Goal: Task Accomplishment & Management: Complete application form

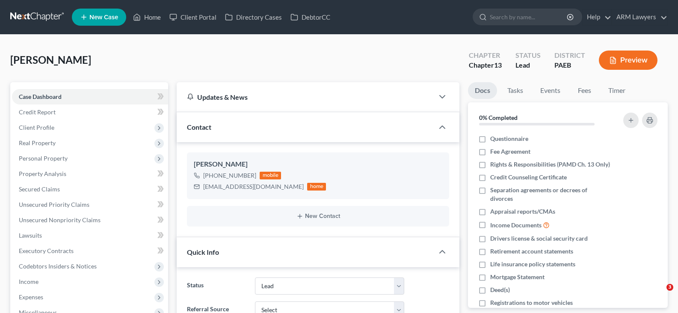
select select "10"
click at [38, 20] on link at bounding box center [37, 16] width 55 height 15
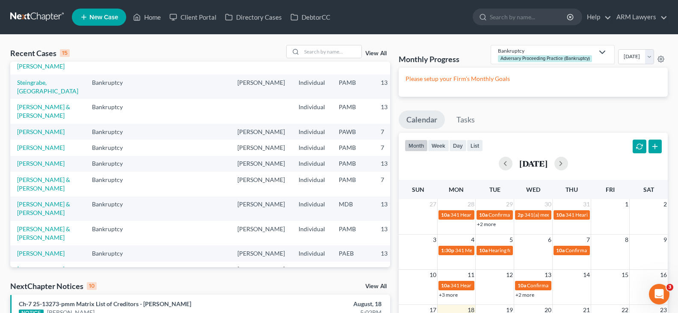
scroll to position [128, 0]
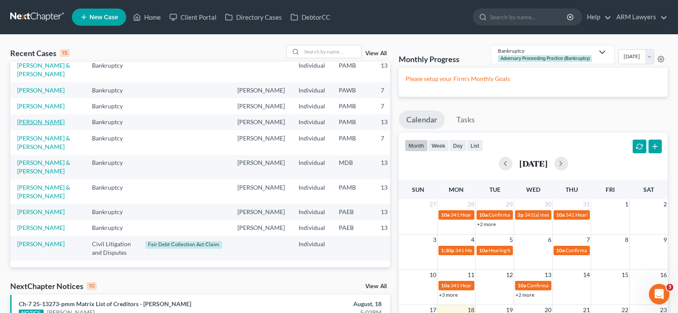
click at [33, 125] on link "[PERSON_NAME]" at bounding box center [40, 121] width 47 height 7
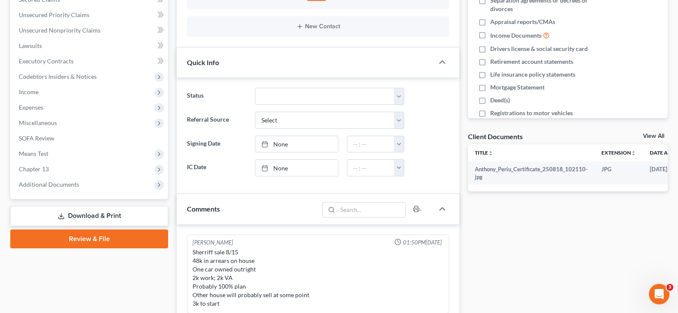
scroll to position [214, 0]
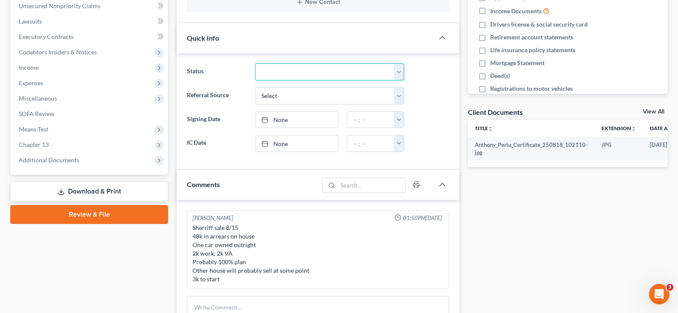
click at [326, 66] on select "Answer Due Awaiting Confirmation Awaiting Discharge Confirmed Could Not Contact…" at bounding box center [329, 71] width 149 height 17
select select "13"
click at [326, 66] on select "Answer Due Awaiting Confirmation Awaiting Discharge Confirmed Could Not Contact…" at bounding box center [329, 71] width 149 height 17
click at [117, 215] on link "Review & File" at bounding box center [89, 214] width 158 height 19
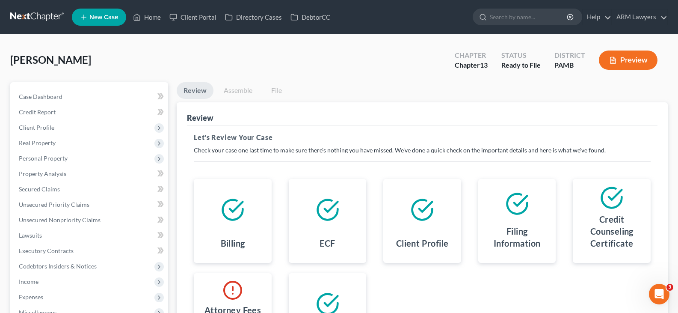
scroll to position [43, 0]
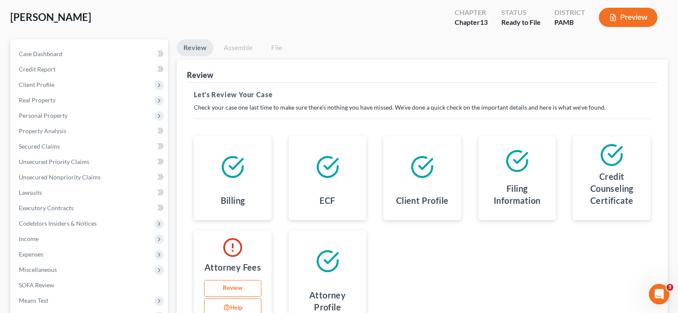
click at [239, 292] on link "Review" at bounding box center [232, 288] width 57 height 17
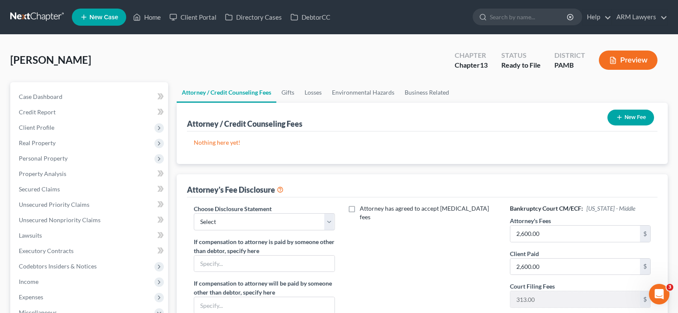
click at [644, 114] on button "New Fee" at bounding box center [630, 117] width 47 height 16
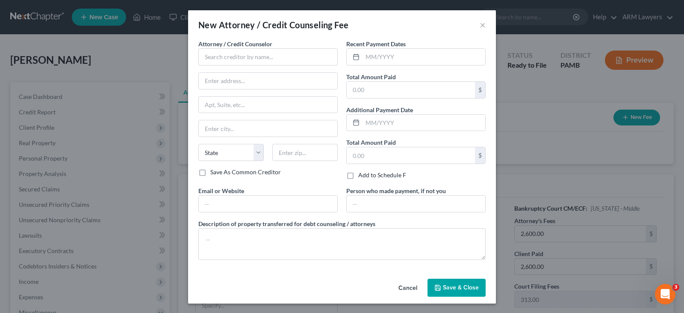
click at [272, 47] on div "Attorney / Credit Counselor *" at bounding box center [267, 52] width 139 height 26
click at [275, 54] on input "text" at bounding box center [267, 56] width 139 height 17
type input "ARM Lawyers"
click at [392, 59] on input "text" at bounding box center [424, 57] width 123 height 16
type input "8/18/2025"
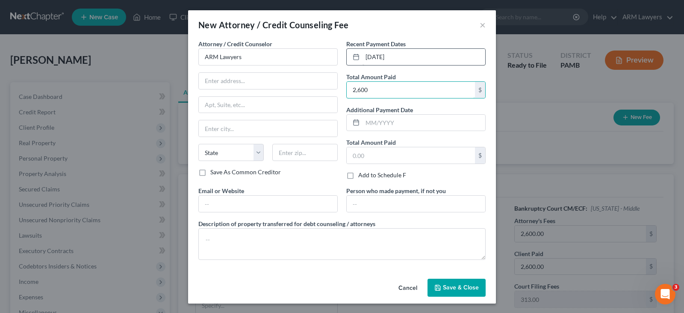
type input "2,600"
click at [475, 285] on span "Save & Close" at bounding box center [461, 286] width 36 height 7
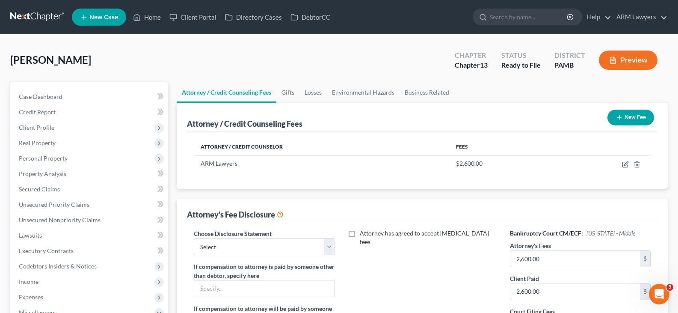
scroll to position [171, 0]
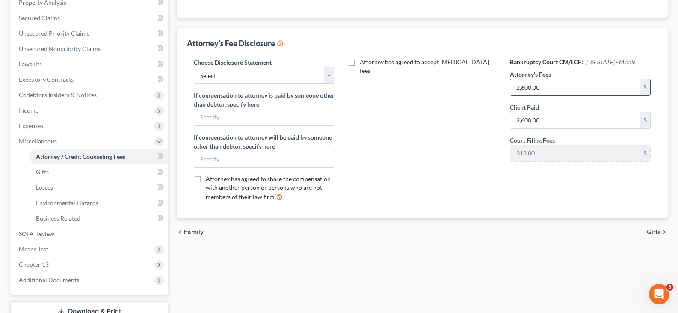
click at [558, 91] on input "2,600.00" at bounding box center [575, 87] width 130 height 16
type input "5,000"
drag, startPoint x: 262, startPoint y: 84, endPoint x: 261, endPoint y: 78, distance: 5.6
click at [262, 84] on div "Choose Disclosure Statement Select ARM Lawyers If compensation to attorney is p…" at bounding box center [264, 133] width 158 height 150
click at [260, 78] on select "Select ARM Lawyers" at bounding box center [264, 75] width 141 height 17
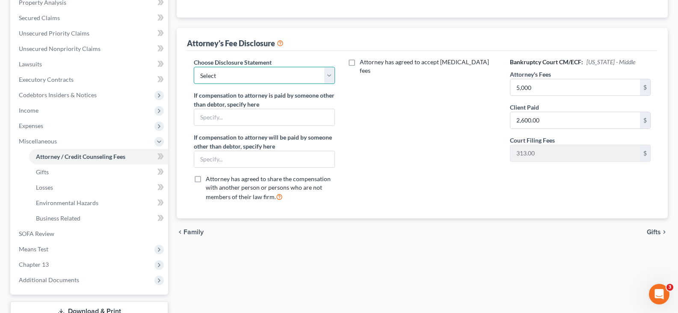
select select "0"
click at [194, 67] on select "Select ARM Lawyers" at bounding box center [264, 75] width 141 height 17
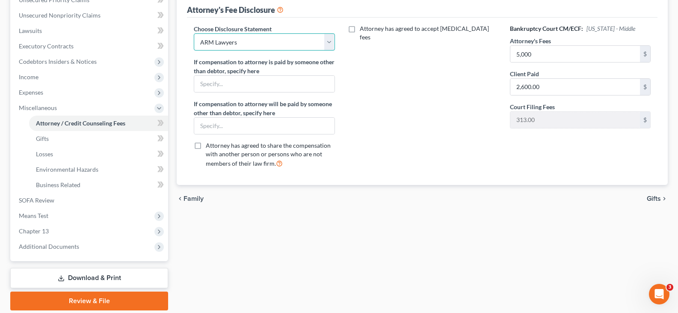
scroll to position [234, 0]
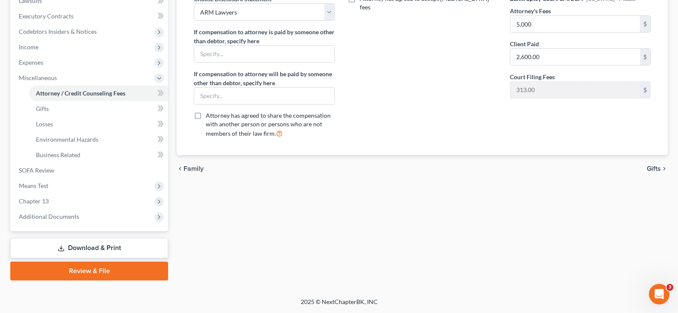
click at [96, 277] on link "Review & File" at bounding box center [89, 270] width 158 height 19
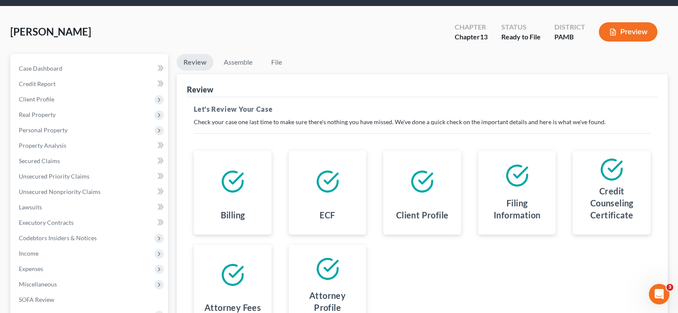
scroll to position [43, 0]
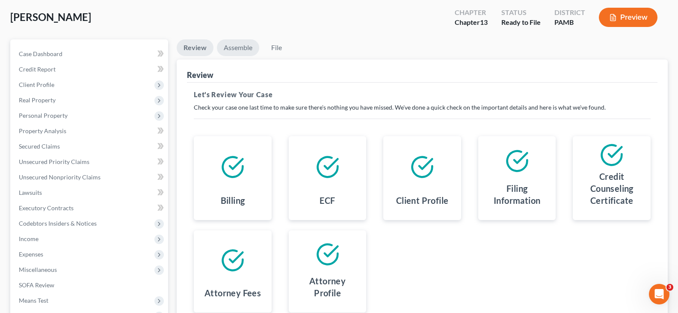
click at [230, 49] on link "Assemble" at bounding box center [238, 47] width 42 height 17
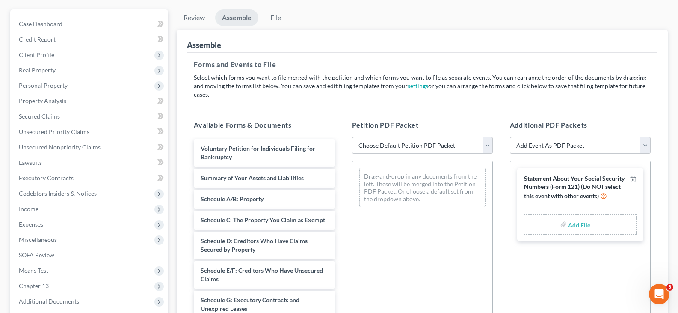
scroll to position [128, 0]
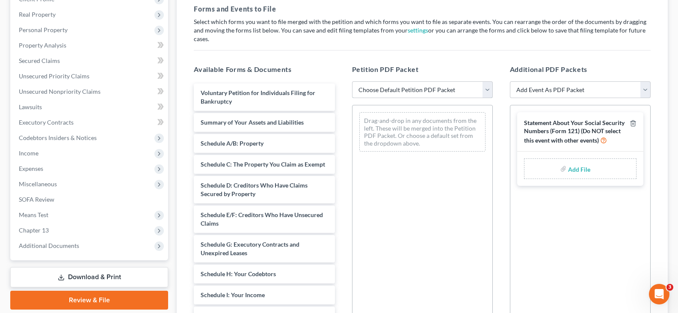
click at [395, 83] on select "Choose Default Petition PDF Packet Emergency Filing (Voluntary Petition and Cre…" at bounding box center [422, 89] width 141 height 17
select select "0"
click at [395, 83] on select "Choose Default Petition PDF Packet Emergency Filing (Voluntary Petition and Cre…" at bounding box center [422, 89] width 141 height 17
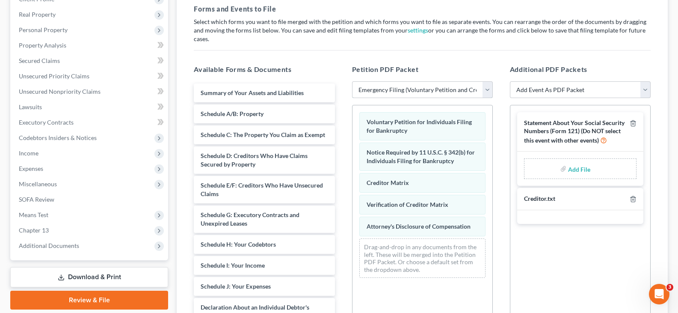
click at [395, 83] on select "Choose Default Petition PDF Packet Emergency Filing (Voluntary Petition and Cre…" at bounding box center [422, 89] width 141 height 17
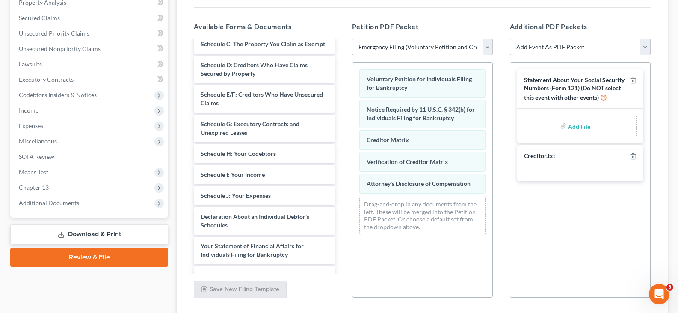
scroll to position [78, 0]
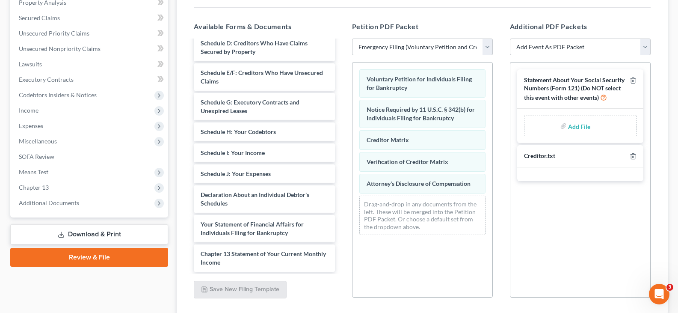
click at [599, 116] on div "Add File" at bounding box center [580, 125] width 112 height 21
click at [567, 115] on div "Add File" at bounding box center [580, 125] width 112 height 21
click at [567, 119] on div "Add File" at bounding box center [580, 125] width 112 height 21
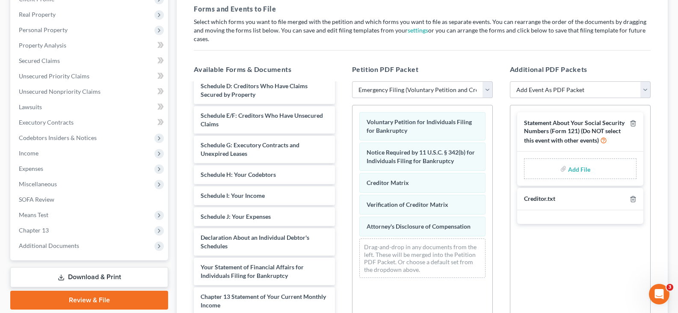
click at [568, 163] on label "Add File" at bounding box center [580, 169] width 24 height 15
click at [568, 162] on label "Add File" at bounding box center [580, 169] width 24 height 15
click at [576, 161] on input "file" at bounding box center [578, 168] width 21 height 15
type input "C:\fakepath\Statement of SSN.pdf"
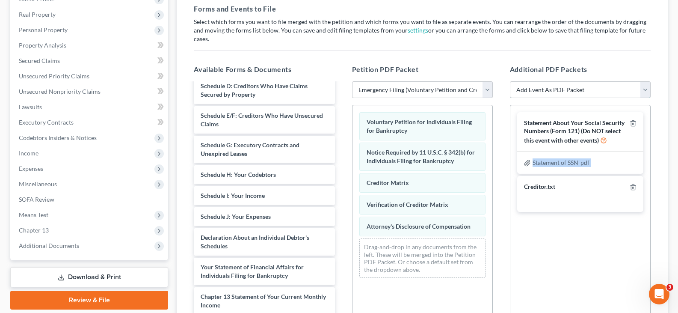
click at [569, 86] on select "Add Event As PDF Packet Certificate of Credit Counseling Certification of Execu…" at bounding box center [580, 89] width 141 height 17
select select "0"
select select
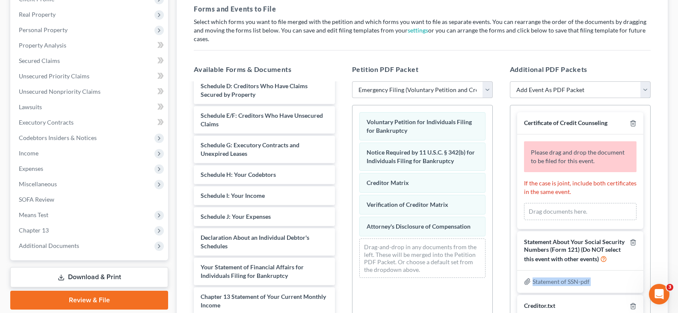
click at [569, 86] on select "Add Event As PDF Packet Certificate of Credit Counseling Certification of Execu…" at bounding box center [580, 89] width 141 height 17
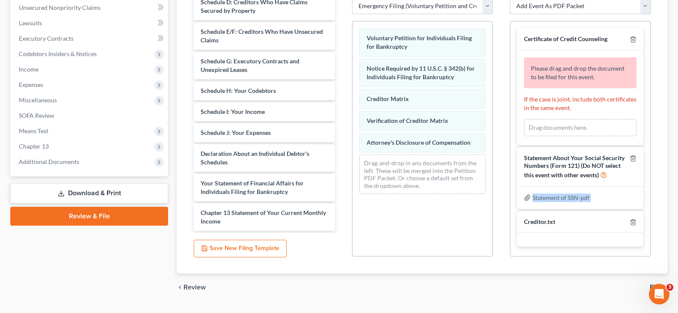
scroll to position [214, 0]
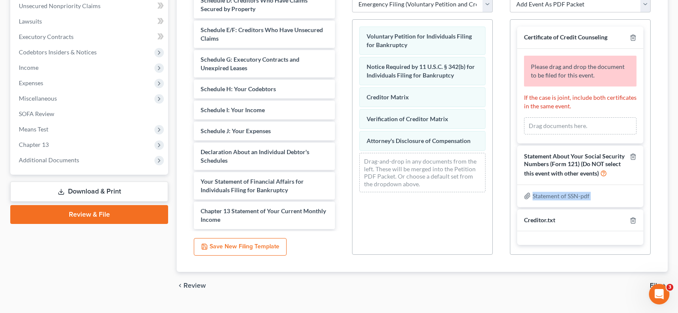
click at [77, 186] on link "Download & Print" at bounding box center [89, 191] width 158 height 20
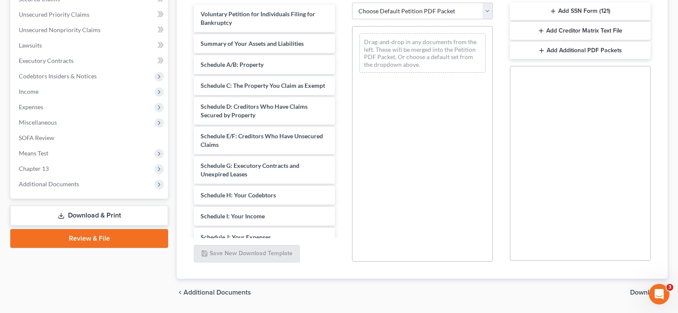
scroll to position [214, 0]
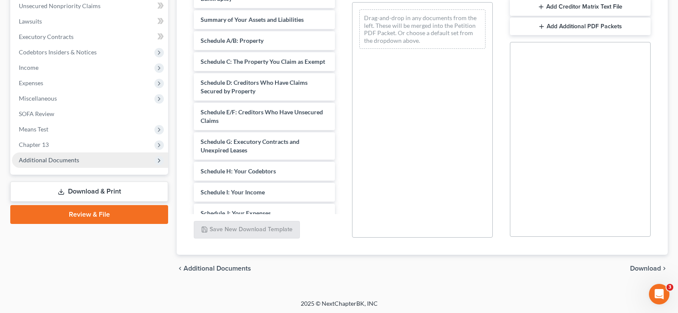
click at [66, 163] on span "Additional Documents" at bounding box center [90, 159] width 156 height 15
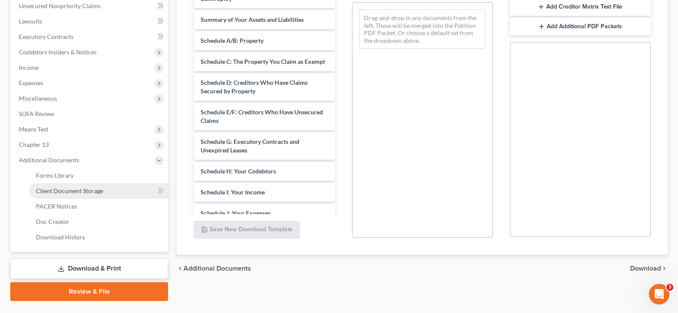
click at [88, 191] on span "Client Document Storage" at bounding box center [69, 190] width 67 height 7
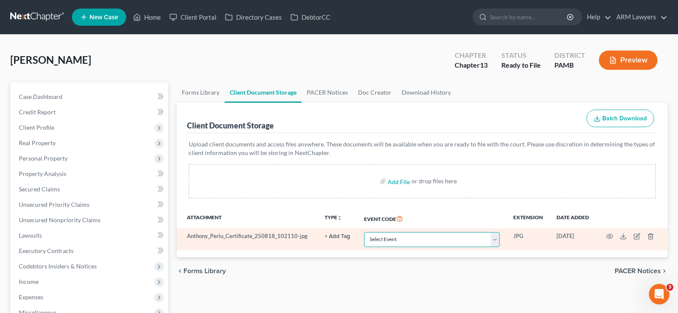
click at [440, 241] on select "Select Event Certificate of Credit Counseling Certification of Execution of Rig…" at bounding box center [432, 239] width 136 height 15
select select "0"
click at [440, 241] on select "Select Event Certificate of Credit Counseling Certification of Execution of Rig…" at bounding box center [432, 239] width 136 height 15
click at [612, 238] on icon "button" at bounding box center [609, 236] width 7 height 7
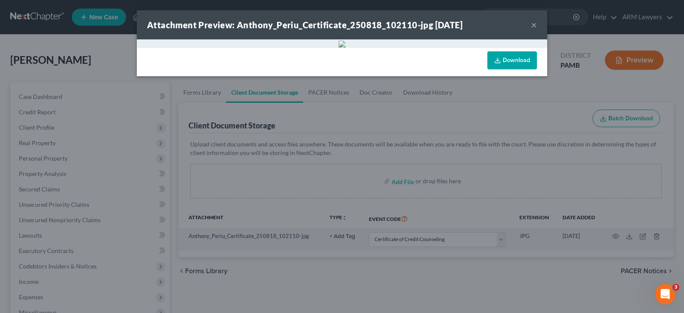
click at [534, 25] on div "Attachment Preview: Anthony_Periu_Certificate_250818_102110-jpg 08/18/2025 ×" at bounding box center [342, 24] width 410 height 29
click at [531, 25] on button "×" at bounding box center [534, 25] width 6 height 10
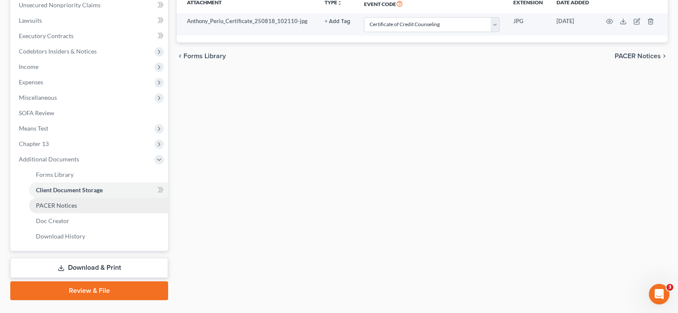
scroll to position [234, 0]
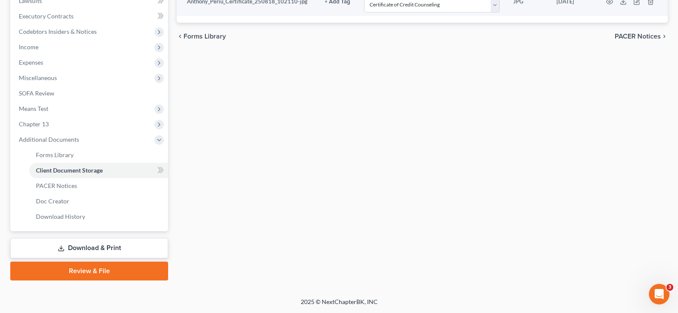
click at [88, 251] on link "Download & Print" at bounding box center [89, 248] width 158 height 20
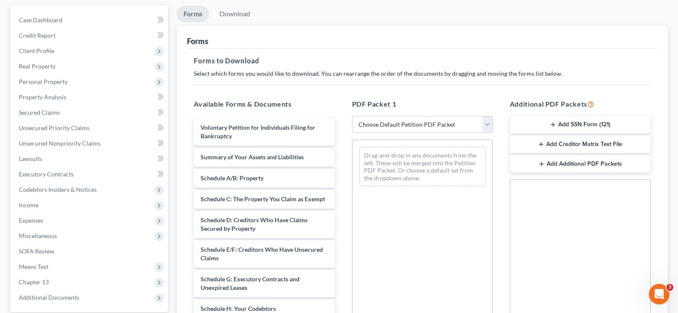
scroll to position [216, 0]
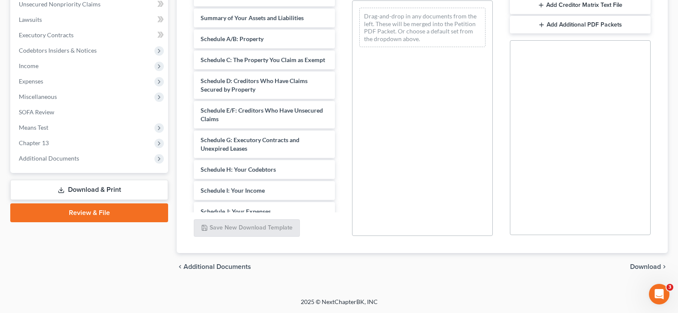
click at [97, 213] on link "Review & File" at bounding box center [89, 212] width 158 height 19
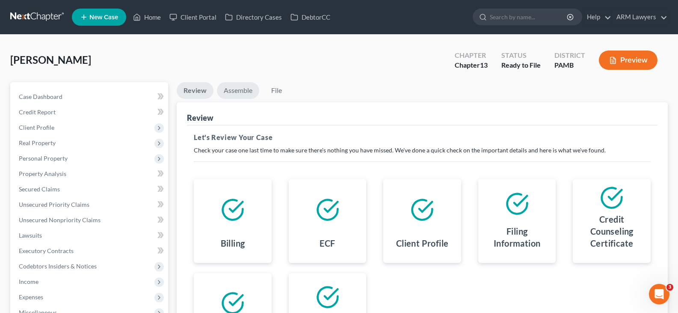
click at [243, 96] on link "Assemble" at bounding box center [238, 90] width 42 height 17
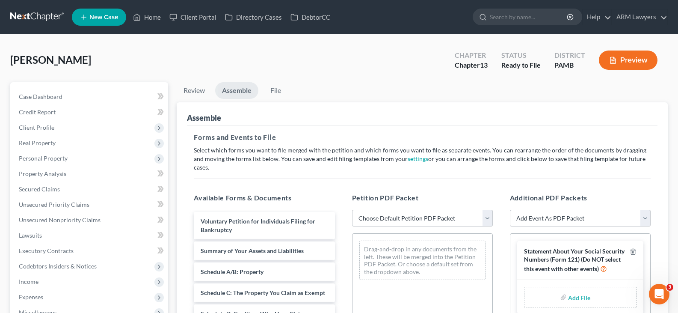
click at [415, 213] on select "Choose Default Petition PDF Packet Emergency Filing (Voluntary Petition and Cre…" at bounding box center [422, 218] width 141 height 17
select select "0"
click at [415, 213] on select "Choose Default Petition PDF Packet Emergency Filing (Voluntary Petition and Cre…" at bounding box center [422, 218] width 141 height 17
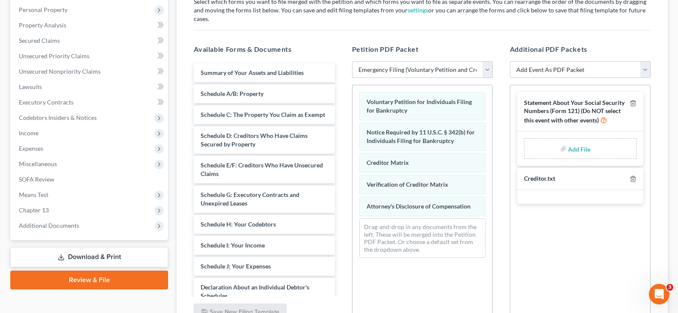
scroll to position [128, 0]
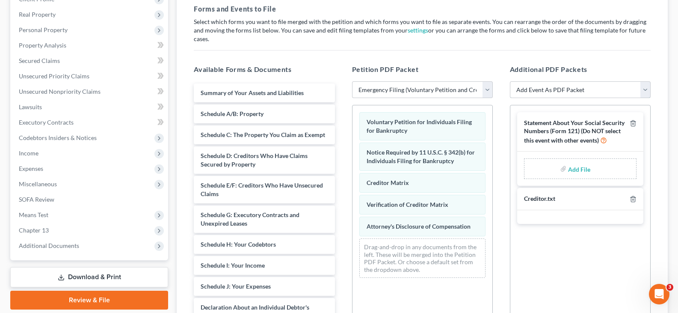
click at [561, 81] on select "Add Event As PDF Packet Certificate of Credit Counseling Certification of Execu…" at bounding box center [580, 89] width 141 height 17
select select "0"
select select
click at [561, 81] on select "Add Event As PDF Packet Certificate of Credit Counseling Certification of Execu…" at bounding box center [580, 89] width 141 height 17
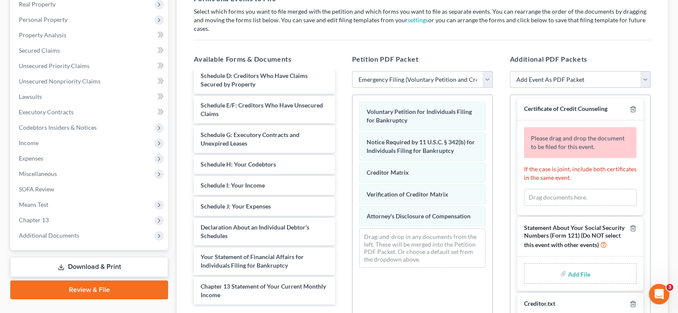
scroll to position [0, 0]
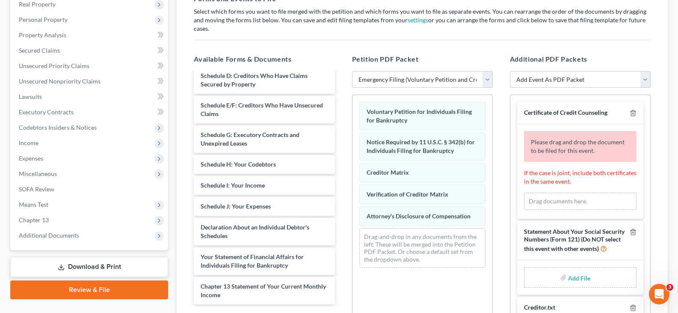
click at [569, 192] on div "Drag documents here." at bounding box center [580, 200] width 112 height 17
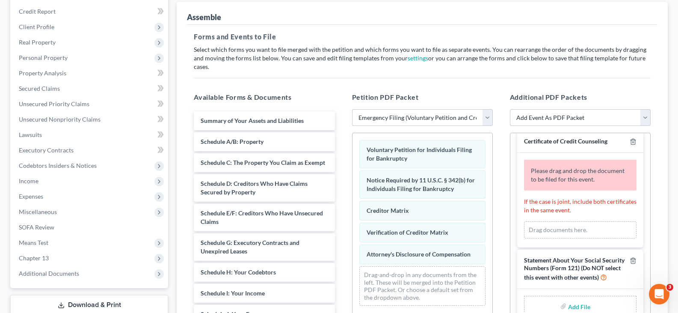
scroll to position [10, 0]
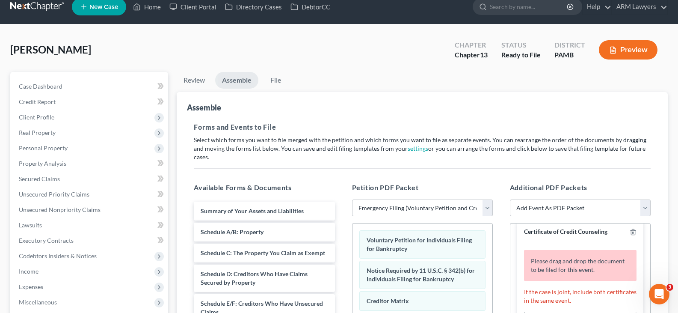
click at [183, 92] on div "Assemble Forms and Events to File Select which forms you want to file merged wi…" at bounding box center [422, 284] width 491 height 384
click at [197, 80] on link "Review" at bounding box center [194, 80] width 35 height 17
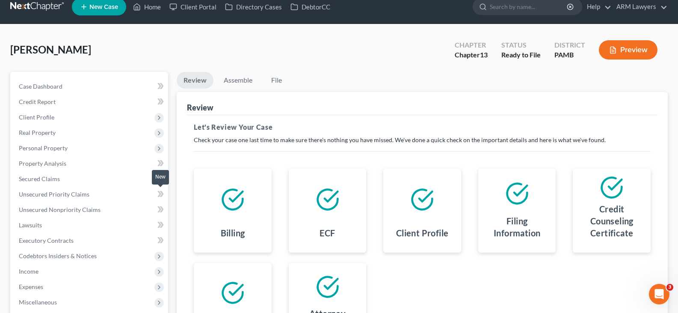
scroll to position [139, 0]
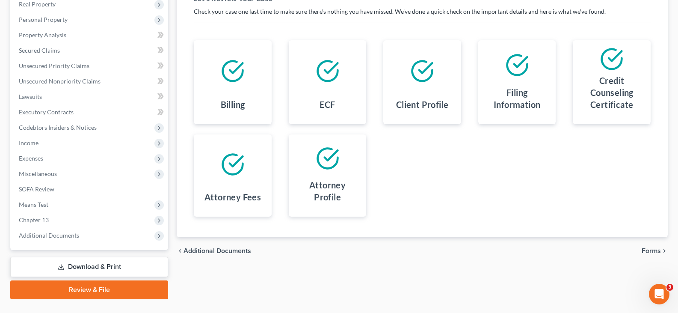
drag, startPoint x: 108, startPoint y: 263, endPoint x: 116, endPoint y: 262, distance: 8.6
click at [108, 264] on link "Download & Print" at bounding box center [89, 267] width 158 height 20
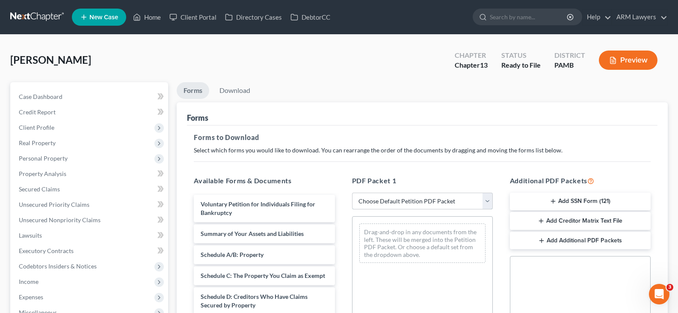
click at [410, 203] on select "Choose Default Petition PDF Packet Complete Bankruptcy Petition (all forms and …" at bounding box center [422, 200] width 141 height 17
select select "0"
click at [410, 203] on select "Choose Default Petition PDF Packet Complete Bankruptcy Petition (all forms and …" at bounding box center [422, 200] width 141 height 17
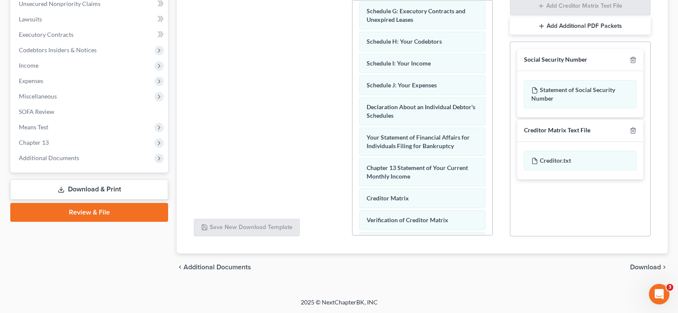
scroll to position [216, 0]
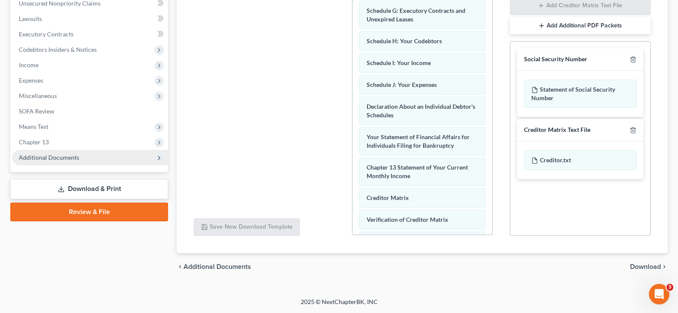
click at [82, 161] on span "Additional Documents" at bounding box center [90, 157] width 156 height 15
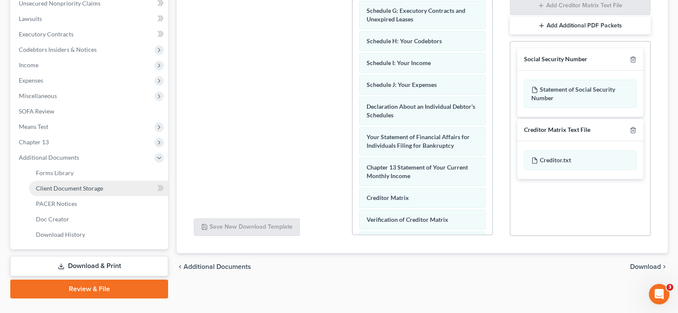
click at [108, 191] on link "Client Document Storage" at bounding box center [98, 187] width 139 height 15
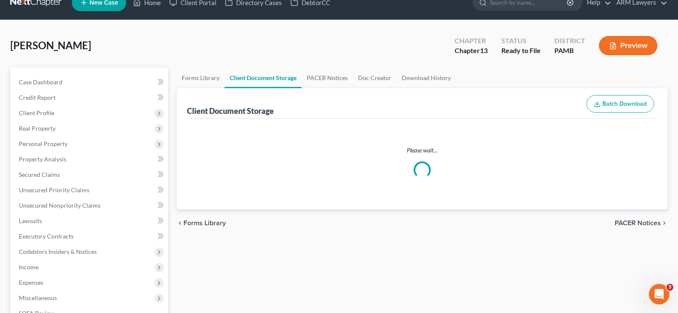
scroll to position [0, 0]
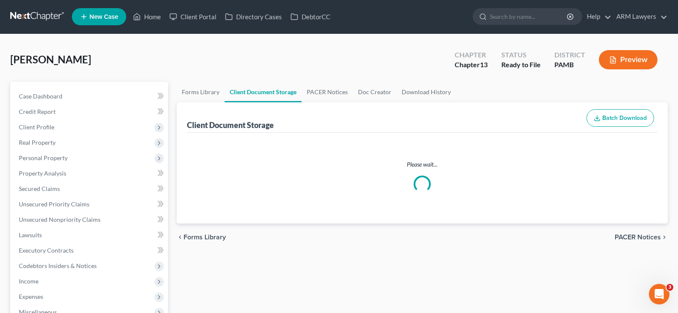
select select "0"
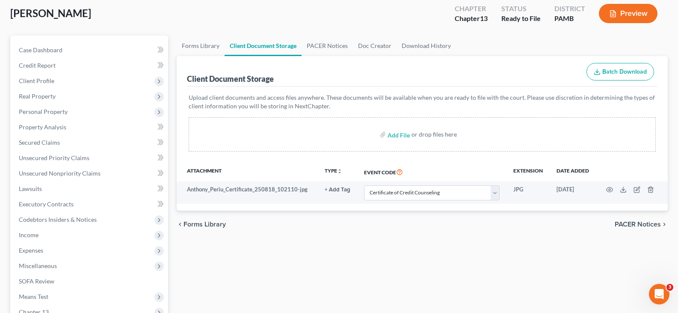
scroll to position [86, 0]
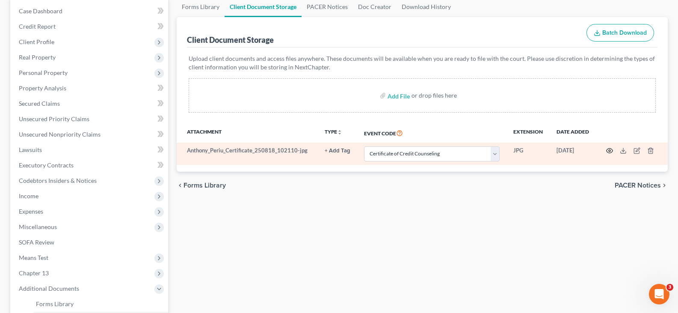
click at [610, 151] on icon "button" at bounding box center [609, 150] width 7 height 7
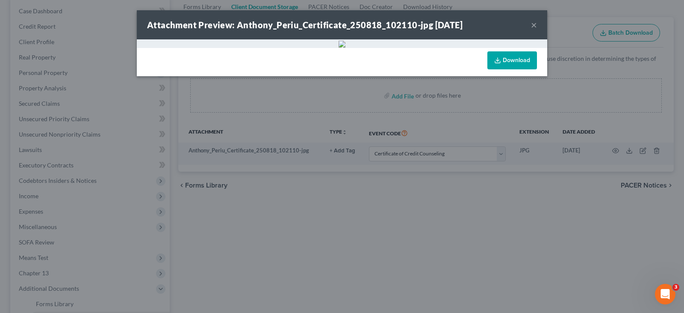
click at [533, 28] on button "×" at bounding box center [534, 25] width 6 height 10
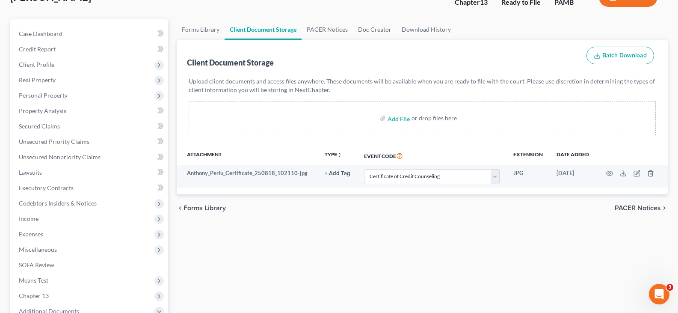
scroll to position [43, 0]
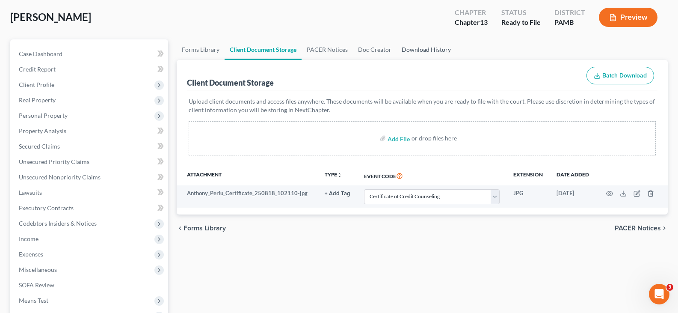
click at [425, 46] on link "Download History" at bounding box center [425, 49] width 59 height 21
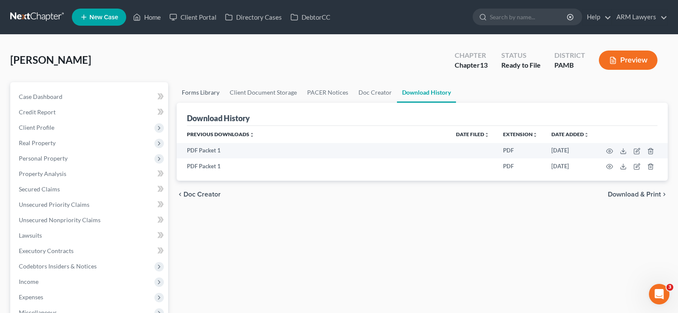
click at [190, 93] on link "Forms Library" at bounding box center [201, 92] width 48 height 21
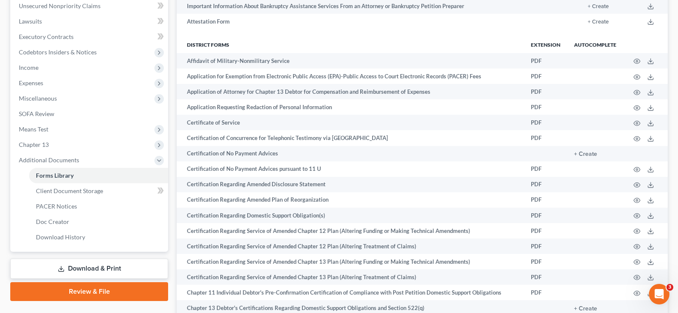
click at [99, 292] on link "Review & File" at bounding box center [89, 291] width 158 height 19
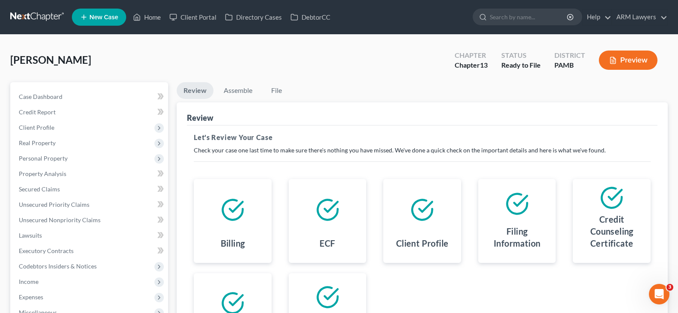
drag, startPoint x: 581, startPoint y: 111, endPoint x: 355, endPoint y: 181, distance: 236.4
click at [581, 111] on div "Review" at bounding box center [422, 113] width 470 height 23
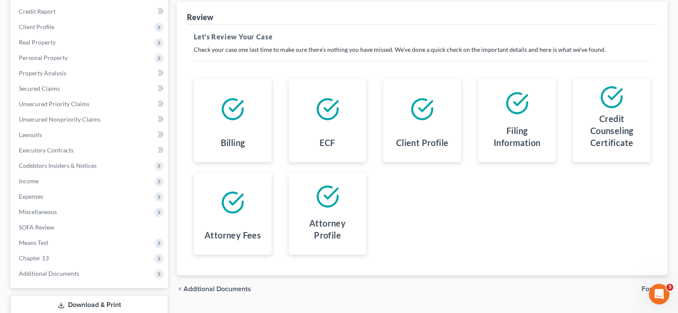
scroll to position [86, 0]
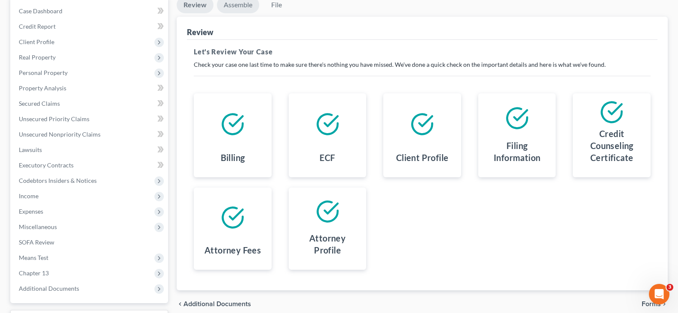
click at [241, 2] on link "Assemble" at bounding box center [238, 5] width 42 height 17
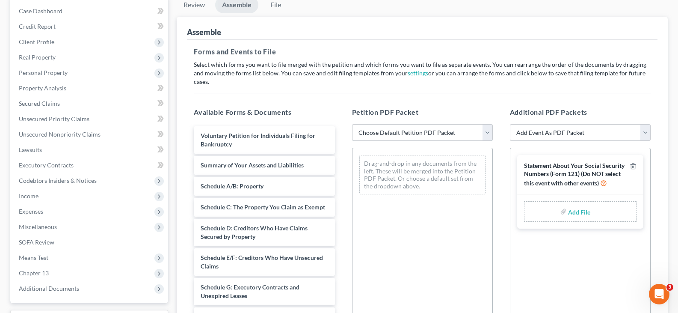
click at [390, 127] on select "Choose Default Petition PDF Packet Emergency Filing (Voluntary Petition and Cre…" at bounding box center [422, 132] width 141 height 17
select select "0"
click at [352, 124] on select "Choose Default Petition PDF Packet Emergency Filing (Voluntary Petition and Cre…" at bounding box center [422, 132] width 141 height 17
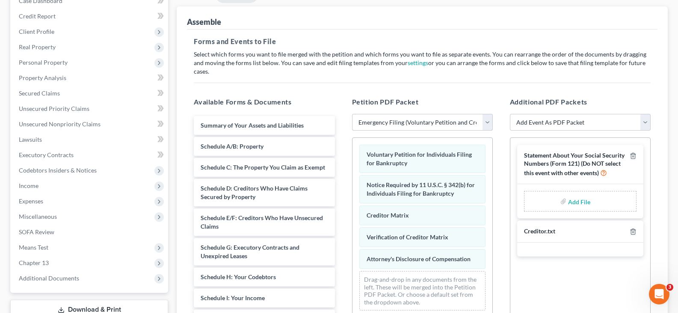
scroll to position [128, 0]
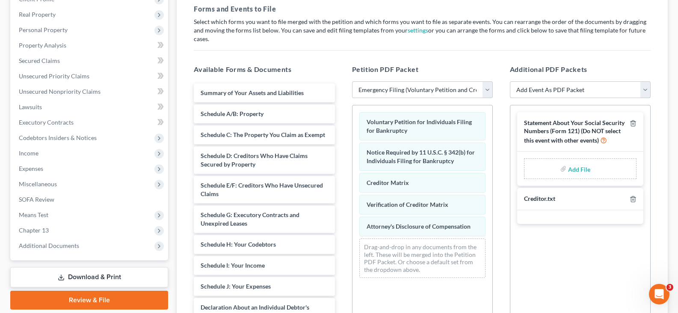
click at [568, 83] on select "Add Event As PDF Packet Certificate of Credit Counseling Certification of Execu…" at bounding box center [580, 89] width 141 height 17
click at [568, 84] on select "Add Event As PDF Packet Certificate of Credit Counseling Certification of Execu…" at bounding box center [580, 89] width 141 height 17
select select "0"
select select
click at [568, 84] on select "Add Event As PDF Packet Certificate of Credit Counseling Certification of Execu…" at bounding box center [580, 89] width 141 height 17
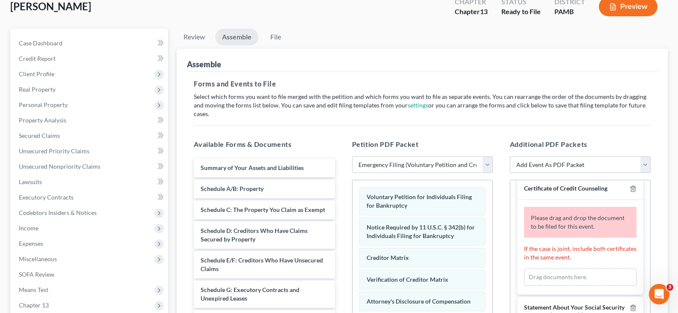
scroll to position [53, 0]
click at [417, 156] on select "Choose Default Petition PDF Packet Emergency Filing (Voluntary Petition and Cre…" at bounding box center [422, 164] width 141 height 17
select select "1"
click at [417, 156] on select "Choose Default Petition PDF Packet Emergency Filing (Voluntary Petition and Cre…" at bounding box center [422, 164] width 141 height 17
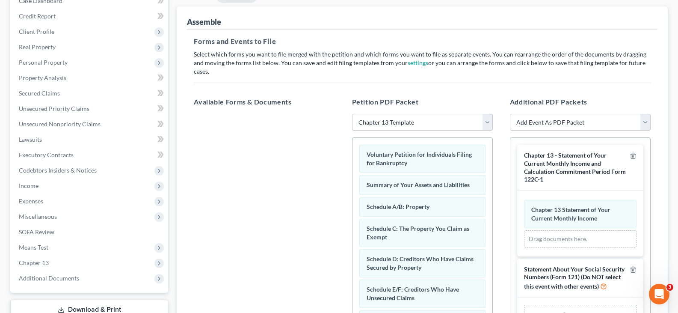
scroll to position [139, 0]
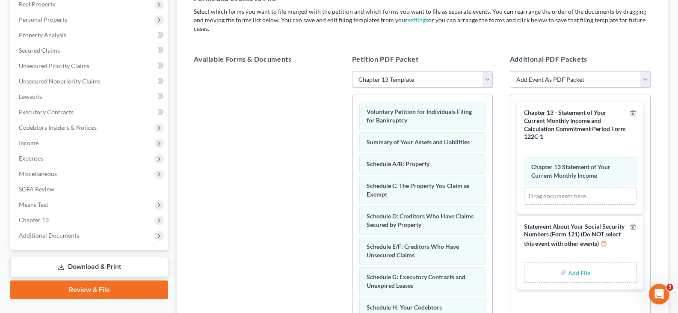
click at [433, 71] on select "Choose Default Petition PDF Packet Emergency Filing (Voluntary Petition and Cre…" at bounding box center [422, 79] width 141 height 17
click at [352, 71] on select "Choose Default Petition PDF Packet Emergency Filing (Voluntary Petition and Cre…" at bounding box center [422, 79] width 141 height 17
click at [426, 71] on select "Choose Default Petition PDF Packet Emergency Filing (Voluntary Petition and Cre…" at bounding box center [422, 79] width 141 height 17
select select "2"
click at [352, 71] on select "Choose Default Petition PDF Packet Emergency Filing (Voluntary Petition and Cre…" at bounding box center [422, 79] width 141 height 17
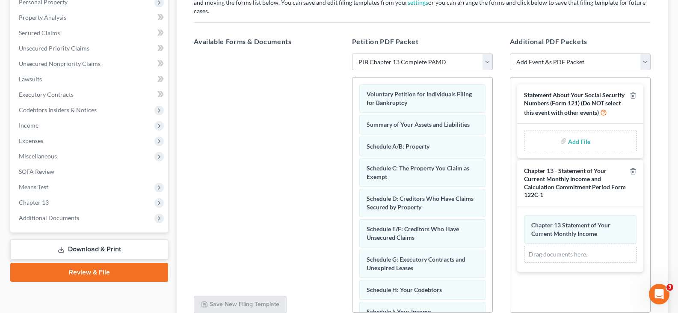
scroll to position [181, 0]
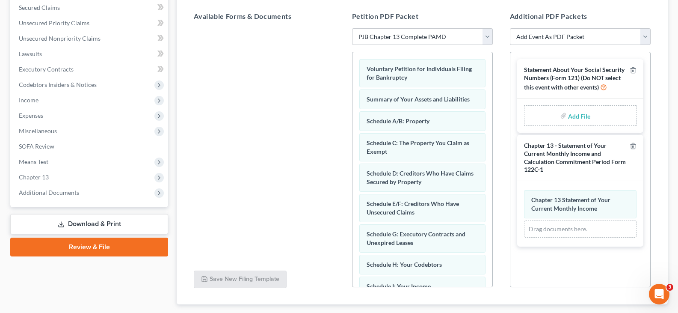
drag, startPoint x: 76, startPoint y: 219, endPoint x: 151, endPoint y: 231, distance: 76.2
click at [76, 219] on link "Download & Print" at bounding box center [89, 224] width 158 height 20
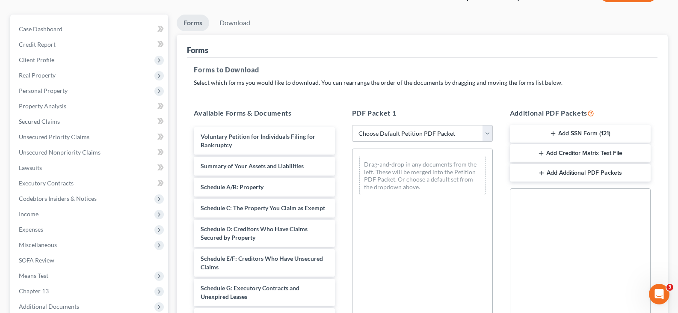
scroll to position [214, 0]
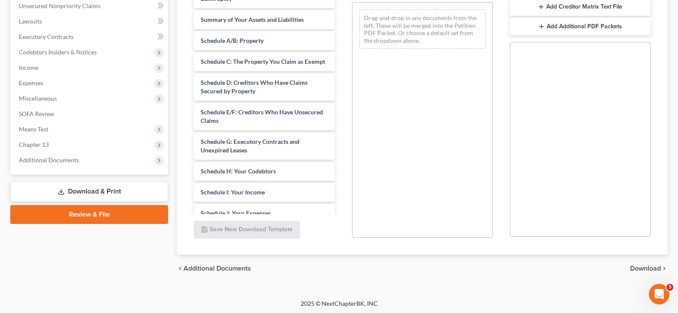
click at [81, 195] on link "Download & Print" at bounding box center [89, 191] width 158 height 20
click at [94, 183] on link "Download & Print" at bounding box center [89, 191] width 158 height 20
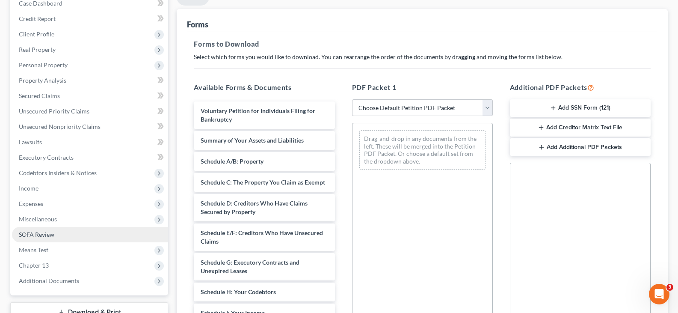
scroll to position [171, 0]
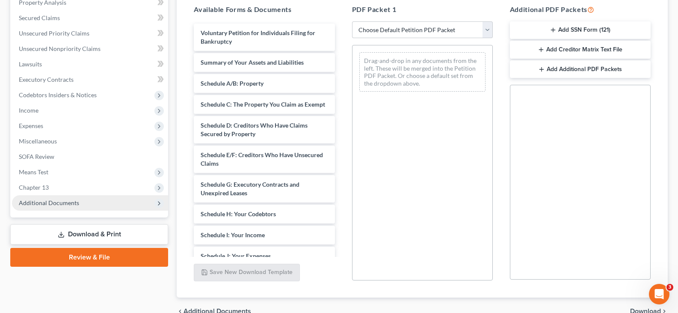
click at [94, 209] on span "Additional Documents" at bounding box center [90, 202] width 156 height 15
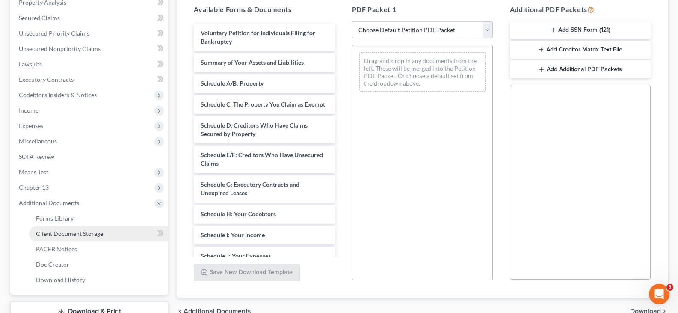
click at [98, 232] on span "Client Document Storage" at bounding box center [69, 233] width 67 height 7
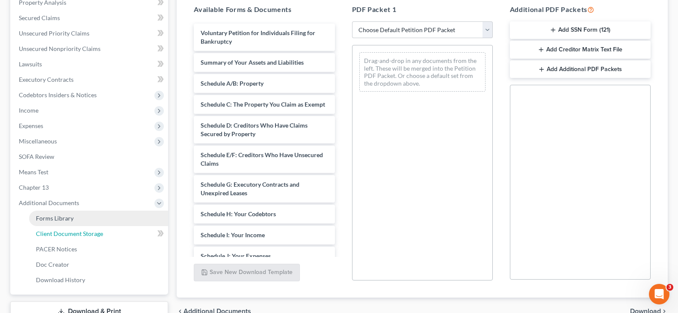
select select "0"
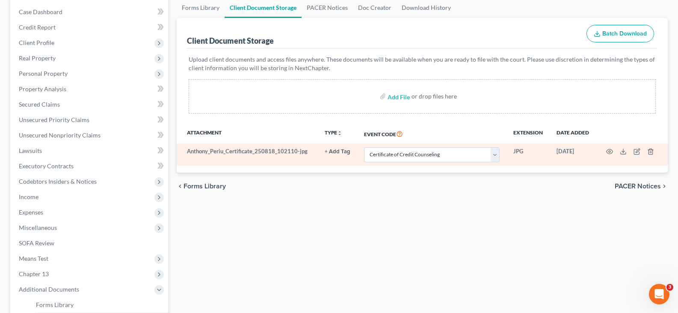
scroll to position [86, 0]
click at [653, 151] on icon "button" at bounding box center [650, 150] width 7 height 7
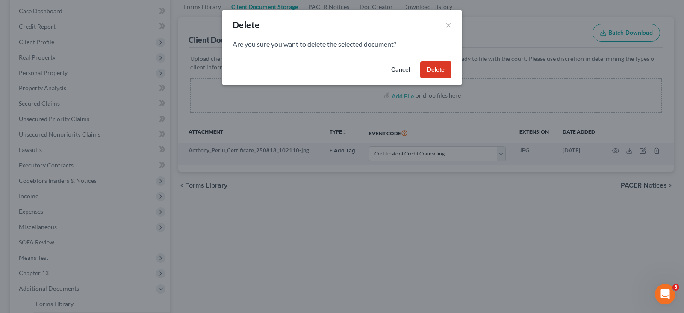
click at [436, 68] on button "Delete" at bounding box center [435, 69] width 31 height 17
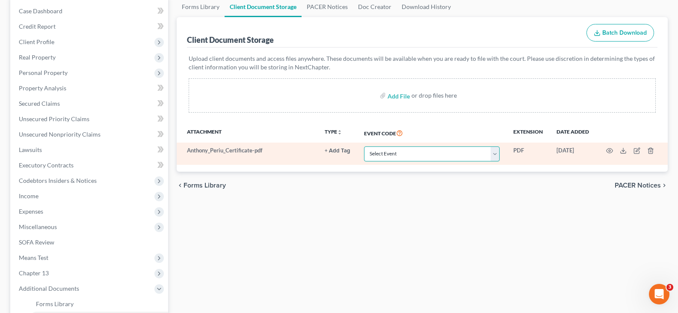
click at [400, 158] on select "Select Event Certificate of Credit Counseling Certification of Execution of Rig…" at bounding box center [432, 153] width 136 height 15
select select "0"
click at [364, 146] on select "Select Event Certificate of Credit Counseling Certification of Execution of Rig…" at bounding box center [432, 153] width 136 height 15
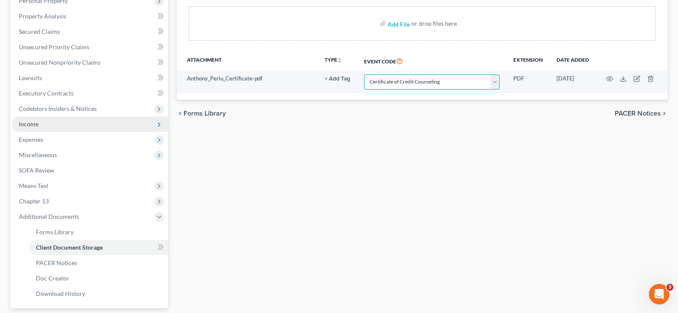
scroll to position [234, 0]
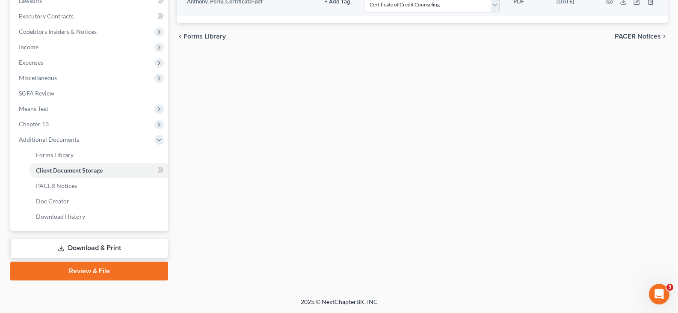
click at [88, 280] on div "Petition Navigation Case Dashboard Payments Invoices Payments Payments Credit R…" at bounding box center [338, 67] width 657 height 439
click at [94, 276] on link "Review & File" at bounding box center [89, 270] width 158 height 19
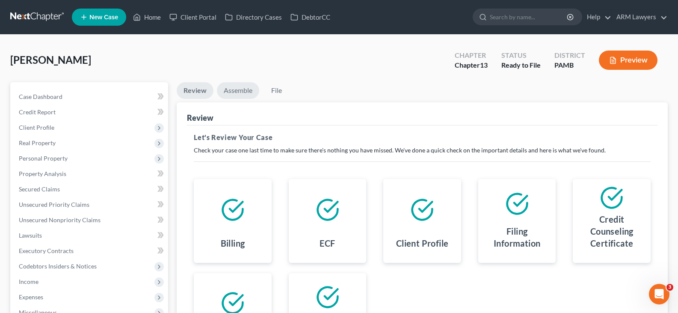
click at [235, 94] on link "Assemble" at bounding box center [238, 90] width 42 height 17
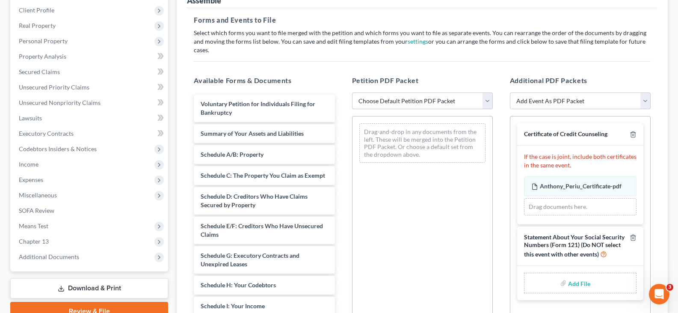
scroll to position [128, 0]
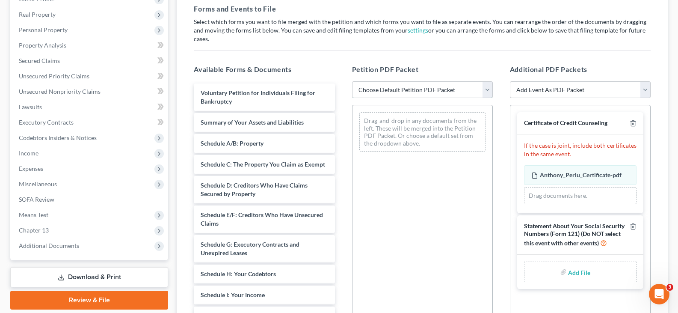
click at [411, 81] on select "Choose Default Petition PDF Packet Emergency Filing (Voluntary Petition and Cre…" at bounding box center [422, 89] width 141 height 17
select select "0"
click at [352, 81] on select "Choose Default Petition PDF Packet Emergency Filing (Voluntary Petition and Cre…" at bounding box center [422, 89] width 141 height 17
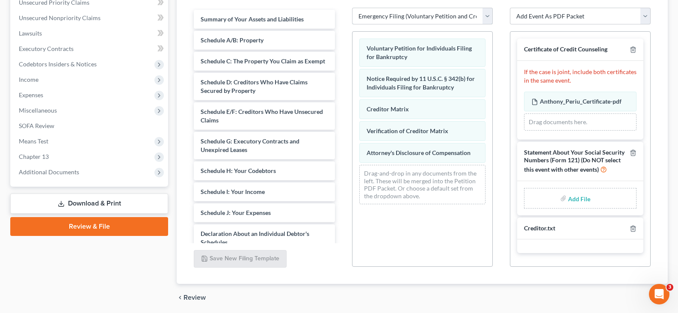
scroll to position [181, 0]
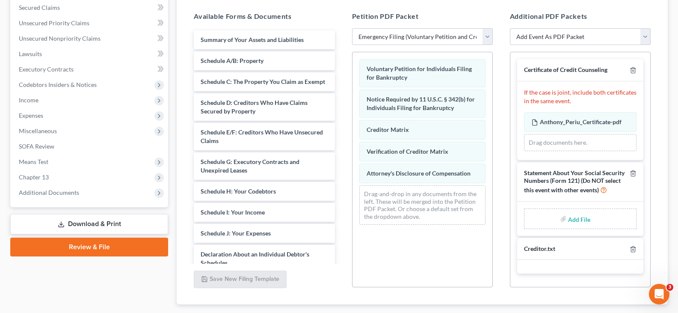
click at [548, 212] on div "Add File" at bounding box center [580, 218] width 112 height 21
click at [568, 211] on input "file" at bounding box center [578, 218] width 21 height 15
type input "C:\fakepath\Statement of SSN.pdf"
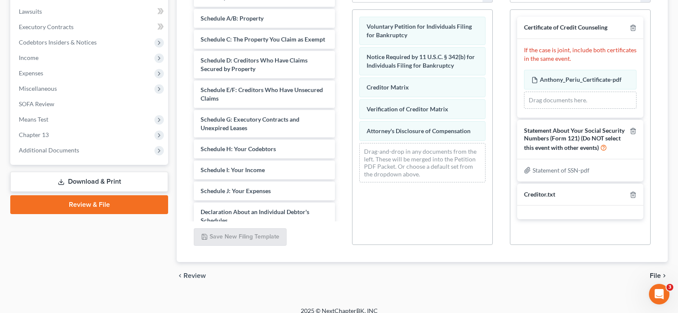
scroll to position [224, 0]
click at [656, 272] on span "File" at bounding box center [655, 275] width 11 height 7
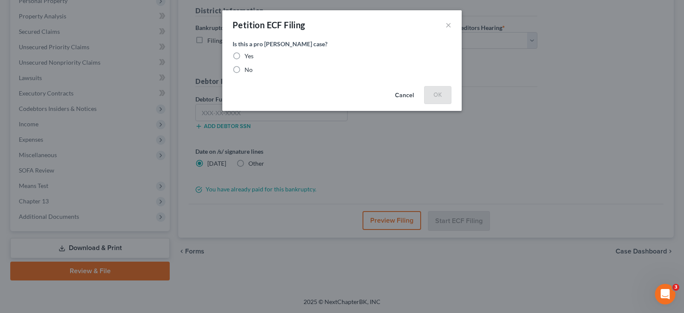
click at [245, 71] on label "No" at bounding box center [249, 69] width 8 height 9
click at [248, 71] on input "No" at bounding box center [251, 68] width 6 height 6
radio input "true"
click at [448, 93] on button "OK" at bounding box center [437, 94] width 27 height 17
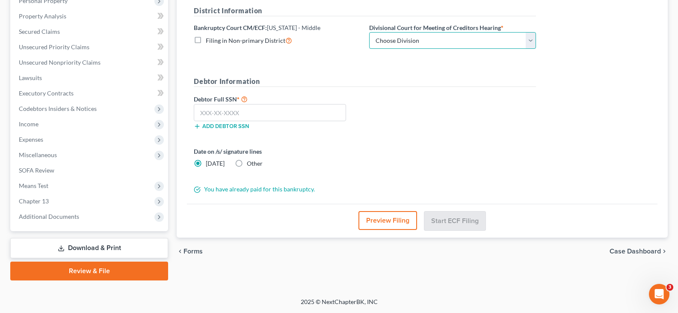
click at [434, 39] on select "Choose Division [GEOGRAPHIC_DATA] [PERSON_NAME] Williamsport [GEOGRAPHIC_DATA]/…" at bounding box center [452, 40] width 167 height 17
select select "1"
click at [369, 32] on select "Choose Division [GEOGRAPHIC_DATA] [PERSON_NAME] Williamsport [GEOGRAPHIC_DATA]/…" at bounding box center [452, 40] width 167 height 17
drag, startPoint x: 519, startPoint y: 113, endPoint x: 386, endPoint y: 62, distance: 142.4
click at [519, 113] on div "Debtor Full SSN * Add debtor SSN" at bounding box center [364, 115] width 351 height 43
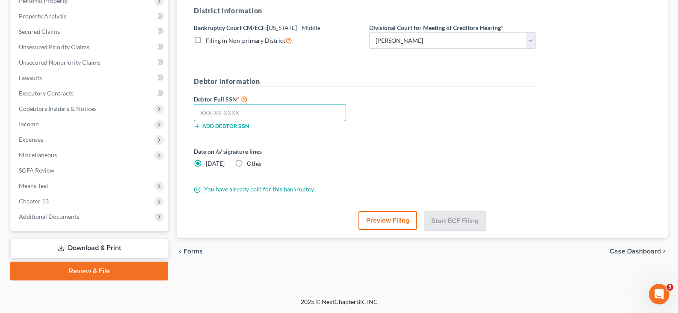
click at [226, 117] on input "text" at bounding box center [270, 112] width 152 height 17
paste input "081-76-3645"
type input "081-76-3645"
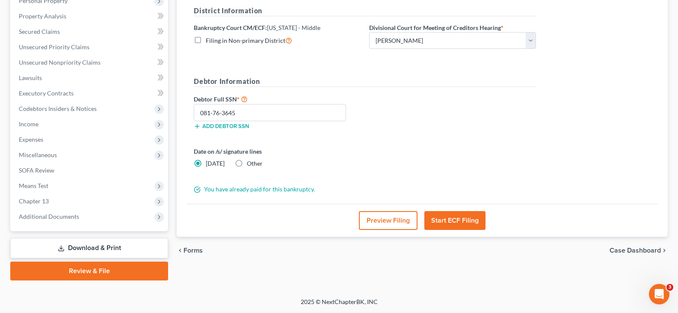
click at [470, 218] on button "Start ECF Filing" at bounding box center [454, 220] width 61 height 19
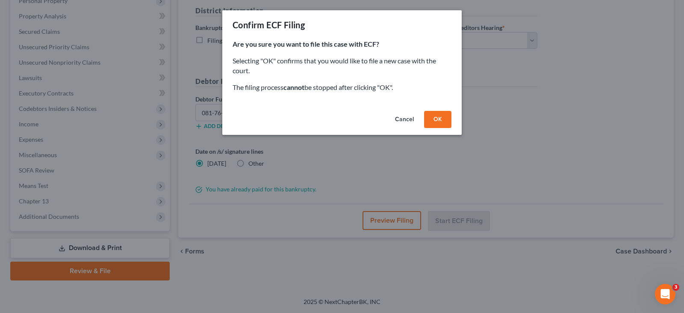
click at [405, 118] on button "Cancel" at bounding box center [404, 119] width 32 height 17
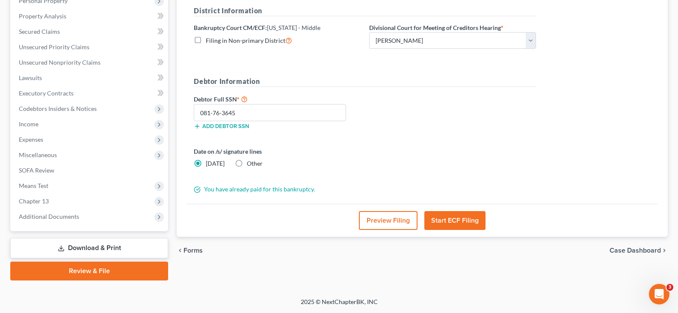
click at [388, 218] on button "Preview Filing" at bounding box center [388, 220] width 59 height 19
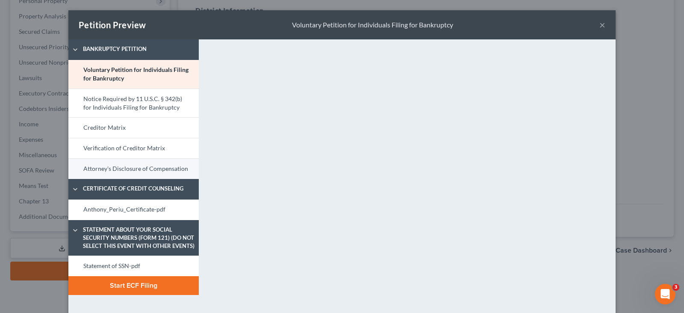
click at [153, 170] on link "Attorney's Disclosure of Compensation" at bounding box center [133, 168] width 130 height 21
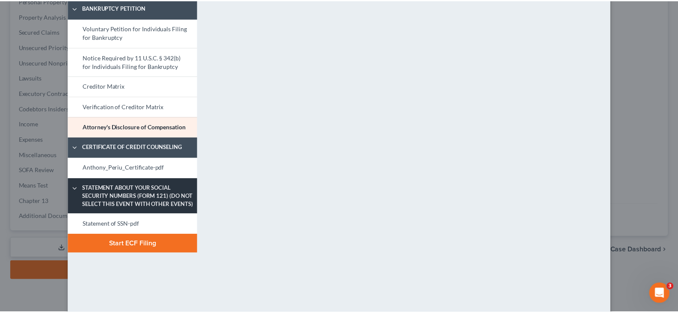
scroll to position [37, 0]
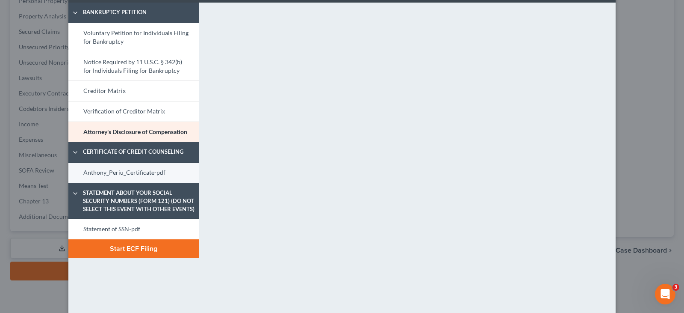
click at [140, 171] on link "Anthony_Periu_Certificate-pdf" at bounding box center [133, 172] width 130 height 21
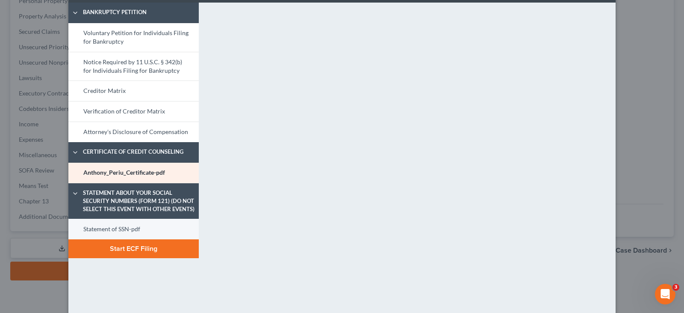
click at [136, 229] on link "Statement of SSN-pdf" at bounding box center [133, 229] width 130 height 21
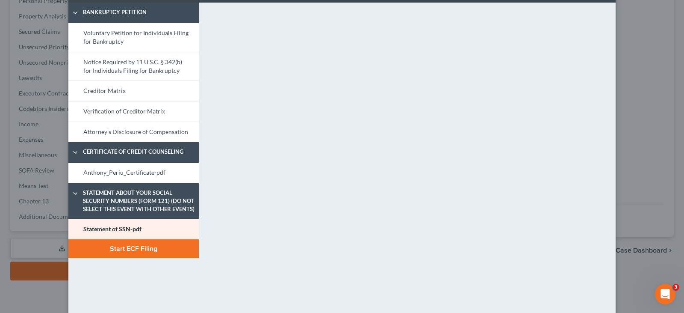
click at [137, 253] on button "Start ECF Filing" at bounding box center [133, 248] width 130 height 19
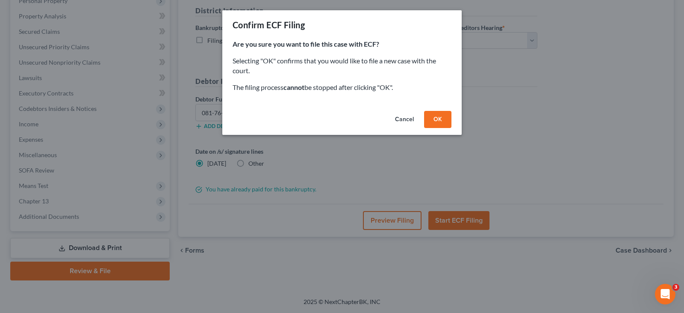
click at [434, 112] on button "OK" at bounding box center [437, 119] width 27 height 17
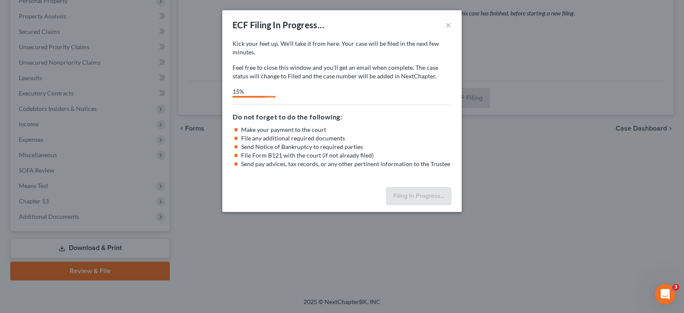
select select "1"
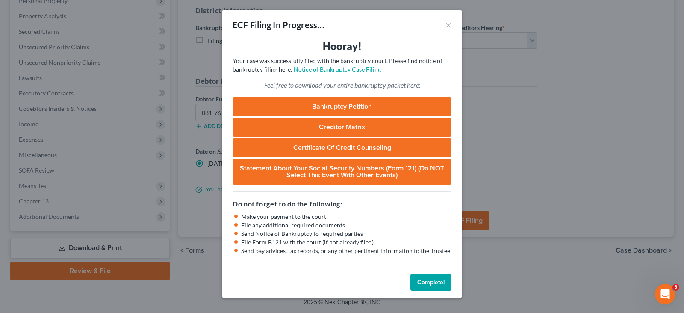
click at [421, 275] on button "Complete!" at bounding box center [430, 282] width 41 height 17
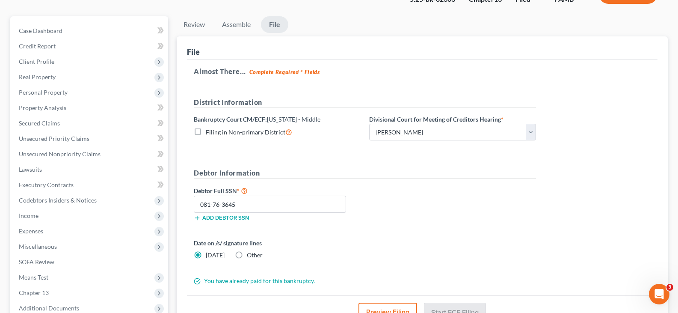
scroll to position [0, 0]
